Goal: Complete application form: Complete application form

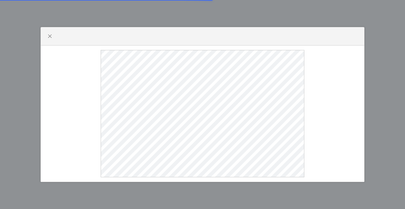
select select
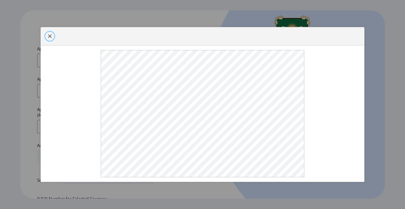
click at [49, 34] on span "button" at bounding box center [49, 36] width 4 height 4
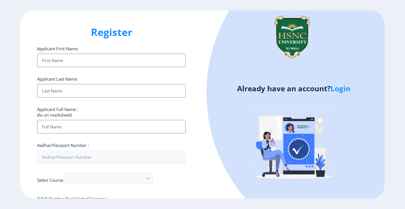
click at [342, 82] on div at bounding box center [368, 93] width 324 height 324
click at [342, 85] on link "Login" at bounding box center [340, 88] width 20 height 10
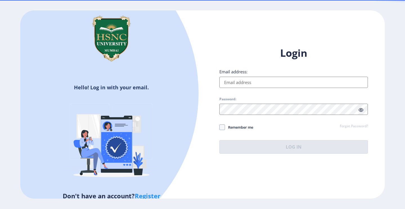
click at [303, 83] on input "Email address:" at bounding box center [293, 82] width 148 height 11
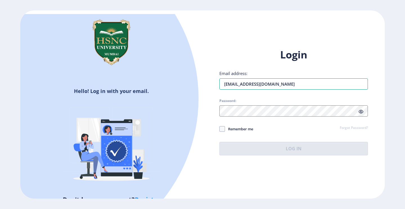
type input "[EMAIL_ADDRESS][DOMAIN_NAME]"
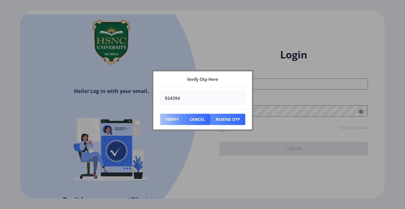
type input "924394"
click at [166, 119] on button "Verify" at bounding box center [172, 119] width 24 height 11
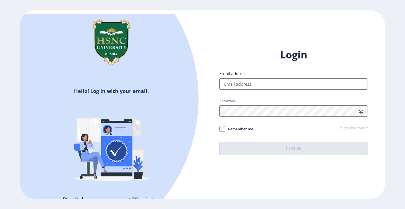
click at [239, 85] on input "Email address:" at bounding box center [293, 83] width 148 height 11
type input "[EMAIL_ADDRESS][DOMAIN_NAME]"
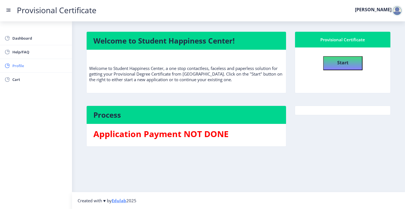
click at [23, 67] on span "Profile" at bounding box center [39, 65] width 55 height 7
select select "[DEMOGRAPHIC_DATA]"
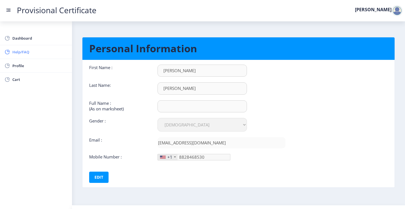
click at [17, 54] on span "Help/FAQ" at bounding box center [39, 52] width 55 height 7
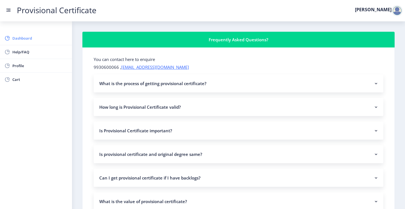
click at [21, 37] on span "Dashboard" at bounding box center [39, 38] width 55 height 7
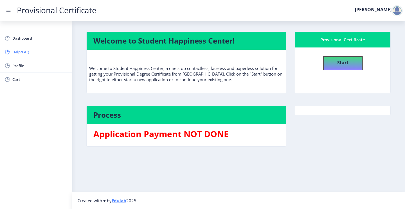
click at [17, 54] on span "Help/FAQ" at bounding box center [39, 52] width 55 height 7
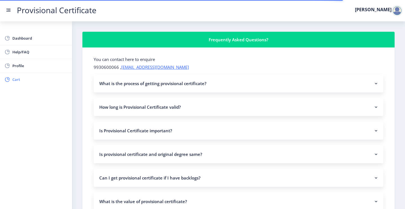
click at [14, 74] on link "Cart" at bounding box center [36, 79] width 72 height 13
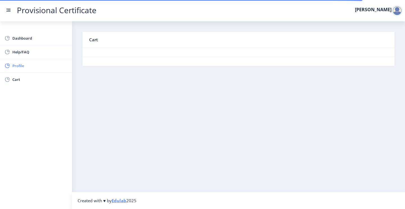
click at [18, 65] on span "Profile" at bounding box center [39, 65] width 55 height 7
select select "[DEMOGRAPHIC_DATA]"
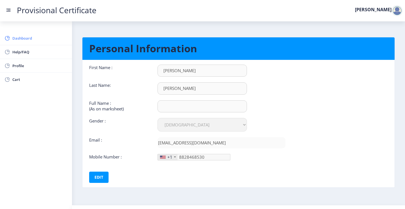
click at [21, 41] on span "Dashboard" at bounding box center [39, 38] width 55 height 7
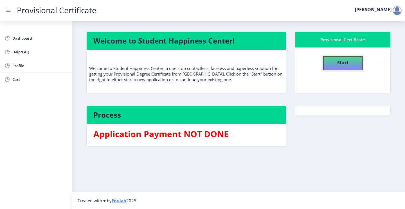
click at [343, 65] on b "Start" at bounding box center [342, 63] width 11 height 6
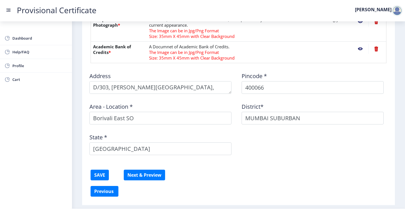
scroll to position [172, 0]
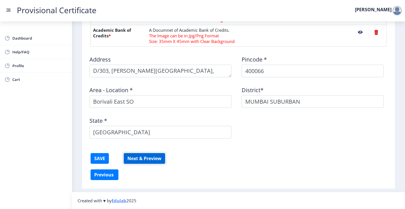
click at [155, 155] on button "Next & Preview" at bounding box center [144, 158] width 41 height 11
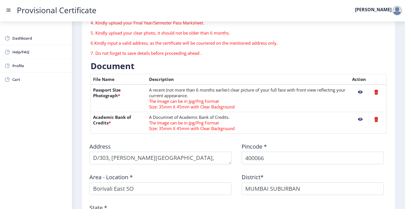
scroll to position [88, 0]
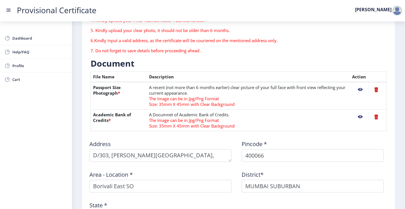
click at [377, 118] on nb-action at bounding box center [375, 117] width 15 height 10
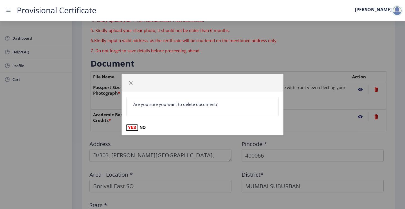
click at [135, 126] on button "YES" at bounding box center [132, 128] width 12 height 6
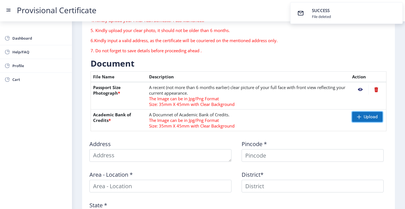
click at [365, 117] on span "Upload" at bounding box center [370, 117] width 14 height 6
click at [361, 115] on nb-action at bounding box center [360, 117] width 16 height 10
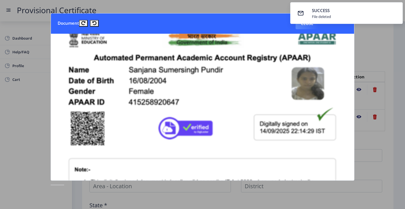
scroll to position [0, 0]
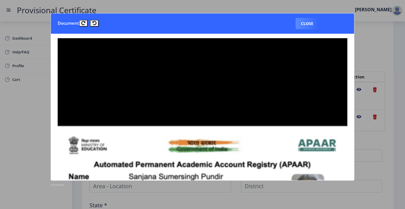
click at [393, 65] on div at bounding box center [202, 104] width 405 height 209
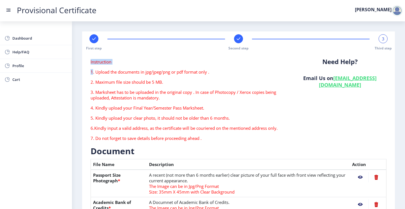
drag, startPoint x: 92, startPoint y: 71, endPoint x: 242, endPoint y: 56, distance: 150.3
click at [242, 56] on div "Instruction 1. Upload the documents in jpg/jpeg/png or pdf format only . 2. Max…" at bounding box center [238, 205] width 307 height 305
click at [220, 73] on p "1. Upload the documents in jpg/jpeg/png or pdf format only ." at bounding box center [187, 72] width 194 height 6
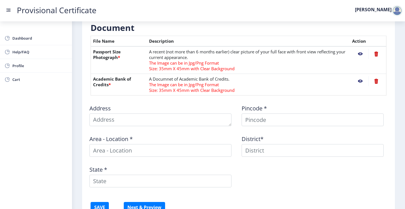
scroll to position [172, 0]
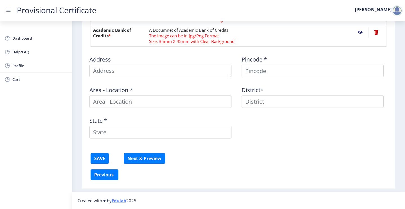
click at [121, 78] on div "Address Pincode * Area - Location * District* State *" at bounding box center [238, 97] width 304 height 92
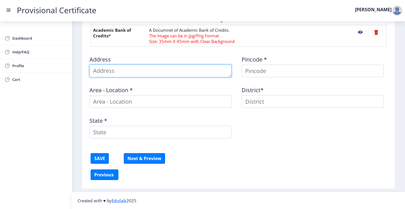
click at [124, 73] on textarea at bounding box center [160, 71] width 142 height 13
click at [167, 73] on textarea at bounding box center [160, 71] width 142 height 13
click at [209, 73] on textarea at bounding box center [160, 71] width 142 height 13
click at [206, 71] on textarea at bounding box center [160, 71] width 142 height 13
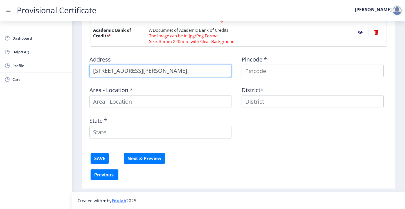
scroll to position [6, 0]
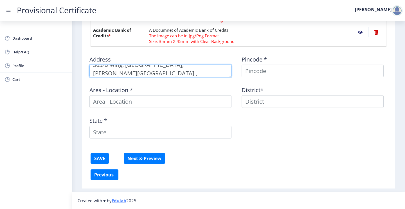
click at [119, 73] on textarea at bounding box center [160, 71] width 142 height 13
type textarea "303/D wing, [GEOGRAPHIC_DATA], [PERSON_NAME][GEOGRAPHIC_DATA] , [GEOGRAPHIC_DAT…"
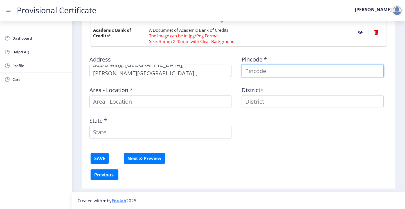
click at [245, 70] on input at bounding box center [312, 71] width 142 height 13
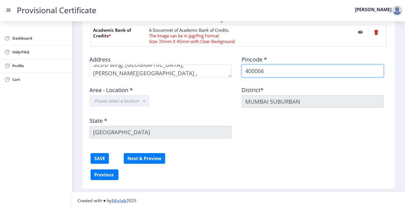
type input "400066"
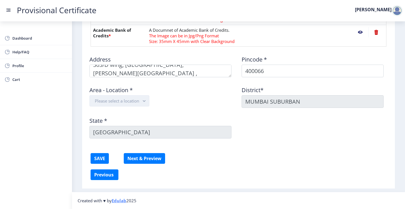
click at [126, 99] on button "Please select a location" at bounding box center [119, 100] width 60 height 11
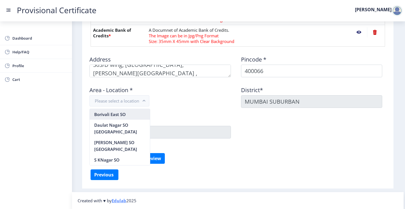
click at [123, 112] on nb-option "Borivali East SO" at bounding box center [120, 114] width 60 height 11
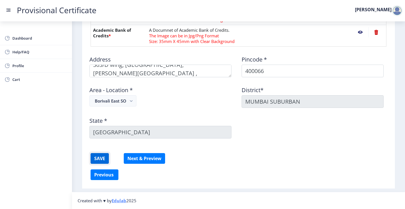
click at [99, 160] on button "SAVE" at bounding box center [99, 158] width 18 height 11
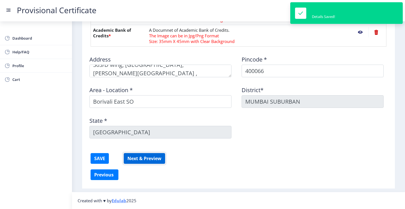
click at [143, 156] on button "Next & Preview" at bounding box center [144, 158] width 41 height 11
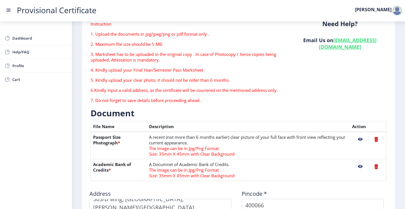
scroll to position [0, 0]
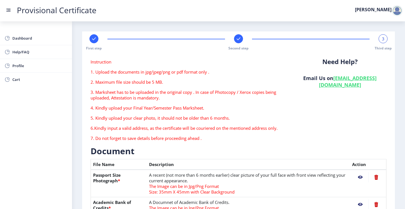
click at [171, 128] on p "6.Kindly input a valid address, as the certificate will be couriered on the men…" at bounding box center [187, 128] width 194 height 6
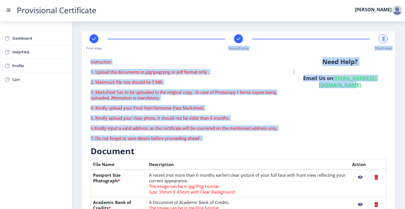
drag, startPoint x: 329, startPoint y: 131, endPoint x: 134, endPoint y: 40, distance: 215.0
click at [132, 50] on nb-stepper "First step Second step 3 Third step Instruction 1. Upload the documents in jpg/…" at bounding box center [238, 196] width 307 height 324
click at [134, 40] on div "First step Second step 3 Third step" at bounding box center [238, 42] width 307 height 16
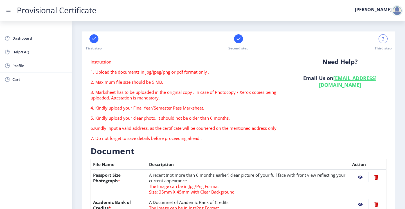
click at [393, 9] on div at bounding box center [396, 10] width 11 height 11
click at [387, 40] on span "Log out" at bounding box center [382, 41] width 36 height 7
